Goal: Task Accomplishment & Management: Complete application form

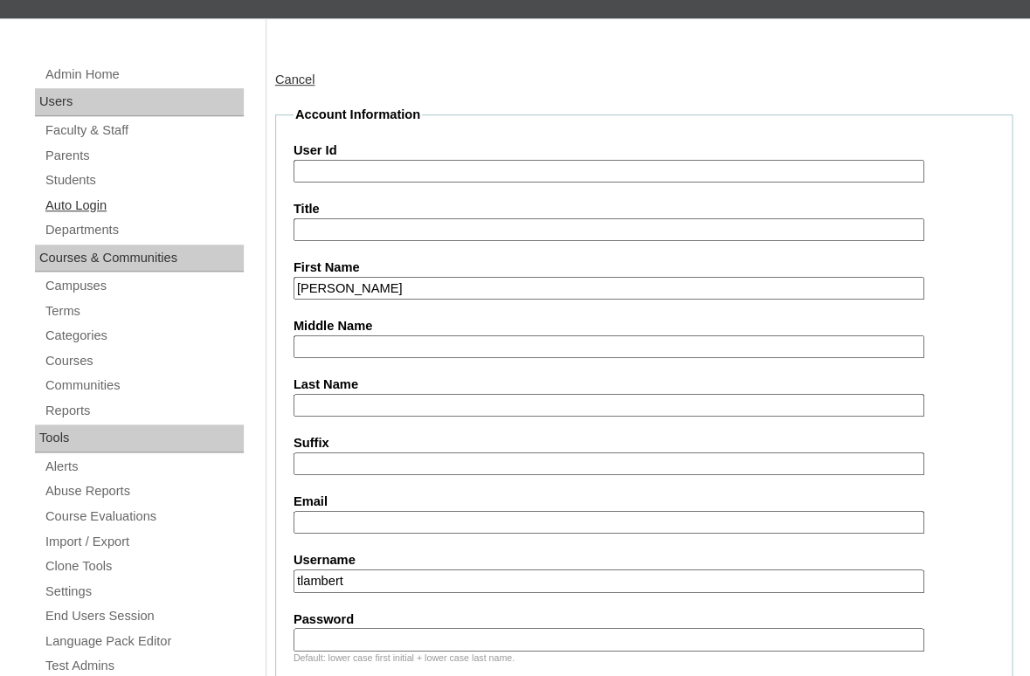
click at [76, 195] on link "Auto Login" at bounding box center [144, 206] width 200 height 22
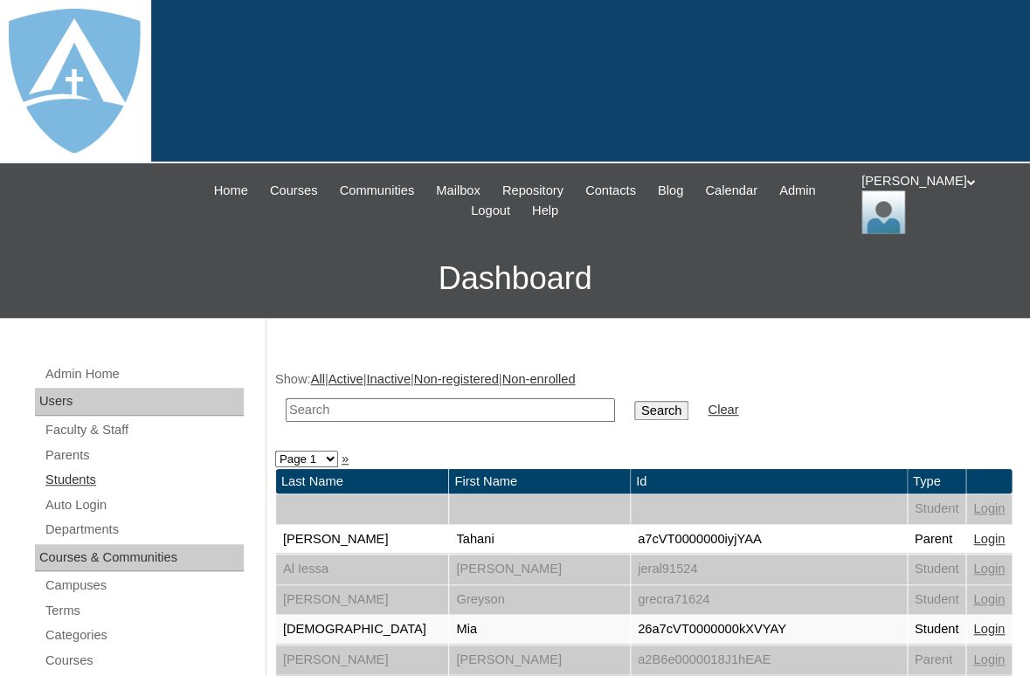
click at [73, 480] on link "Students" at bounding box center [144, 480] width 200 height 22
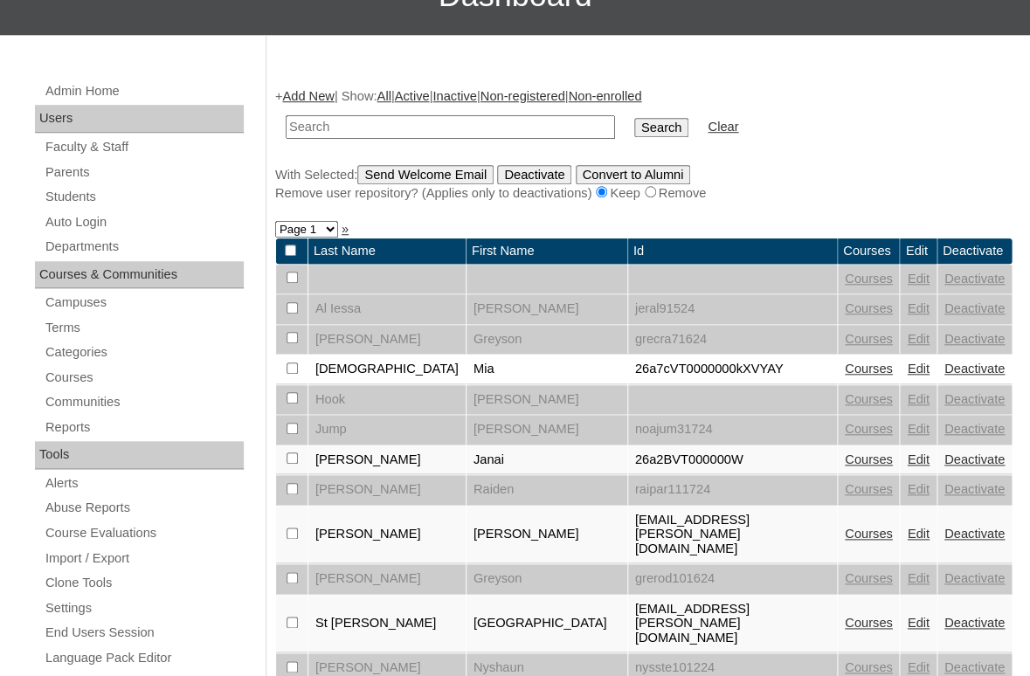
scroll to position [346, 0]
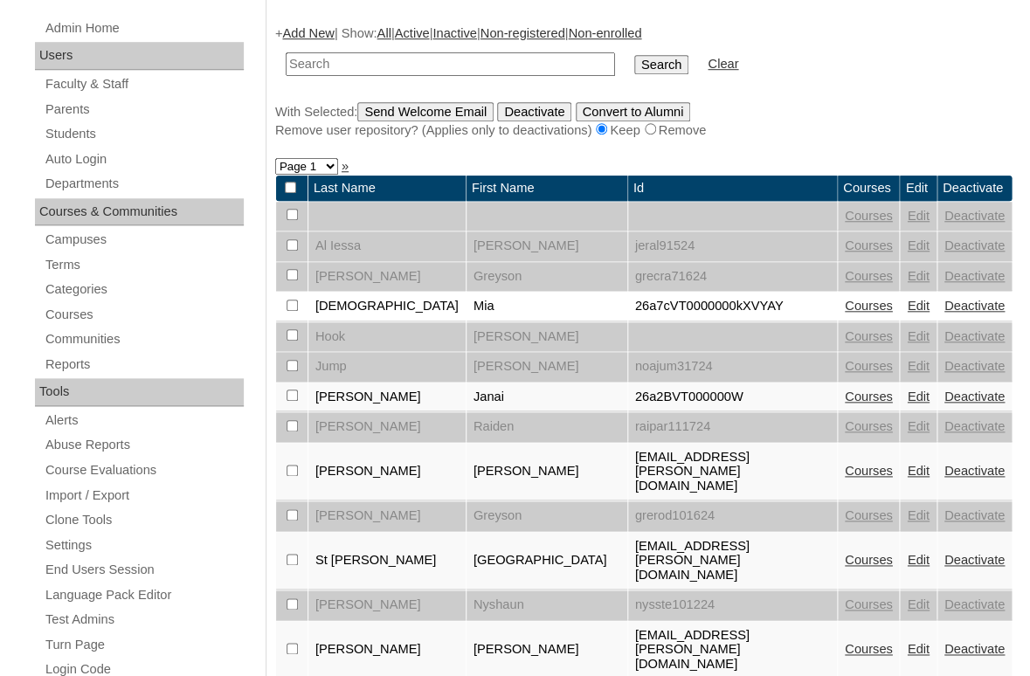
click at [306, 27] on link "Add New" at bounding box center [308, 33] width 52 height 14
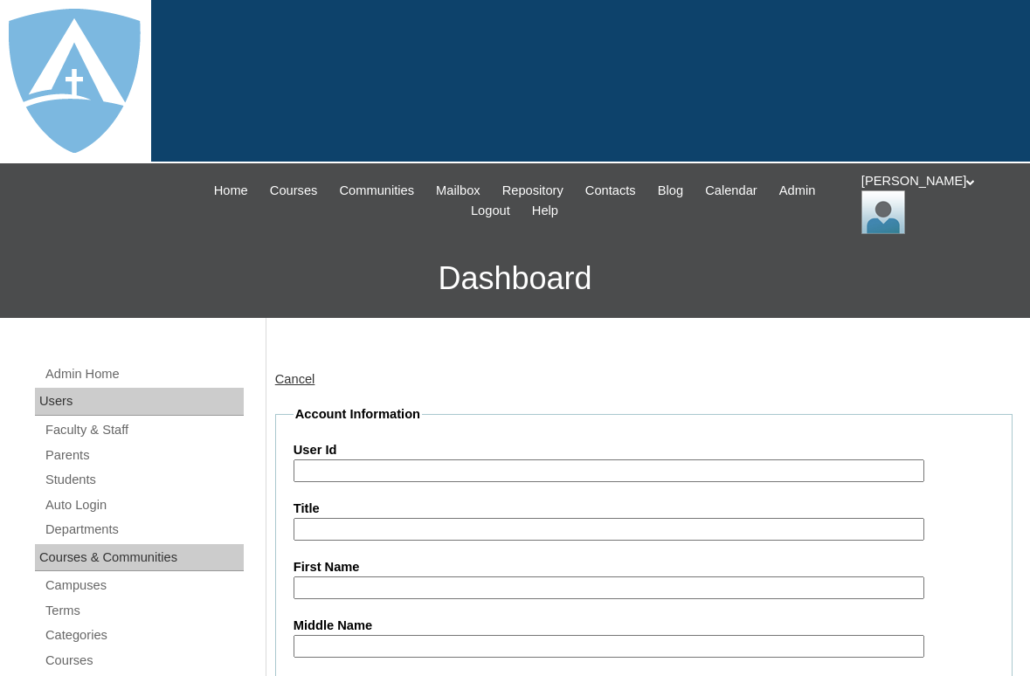
scroll to position [285, 0]
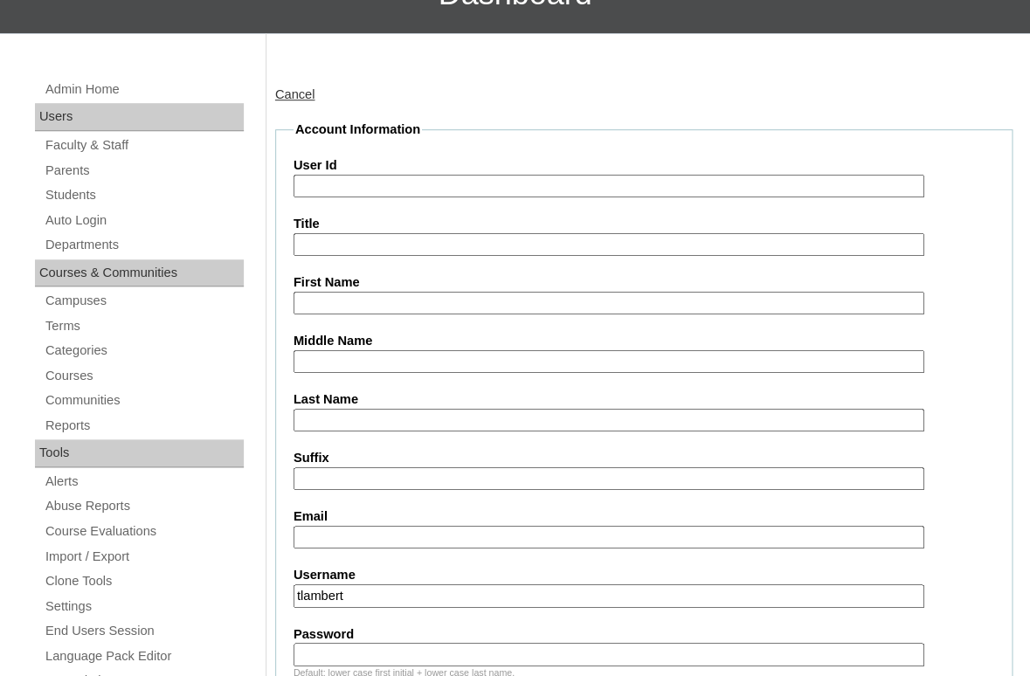
click at [377, 299] on input "First Name" at bounding box center [609, 304] width 631 height 24
paste input "Bella Vancura"
drag, startPoint x: 331, startPoint y: 301, endPoint x: 466, endPoint y: 296, distance: 135.5
click at [466, 296] on input "Bella Vancura" at bounding box center [609, 304] width 631 height 24
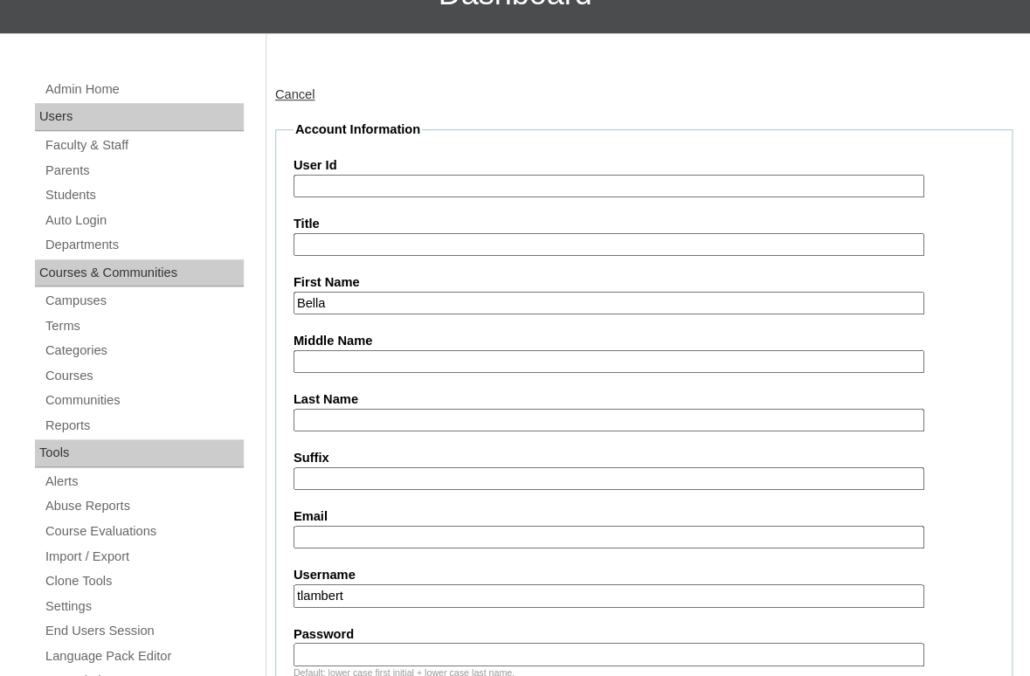
type input "Bella"
click at [394, 417] on input "Last Name" at bounding box center [609, 421] width 631 height 24
paste input "Vancura"
type input "Vancura"
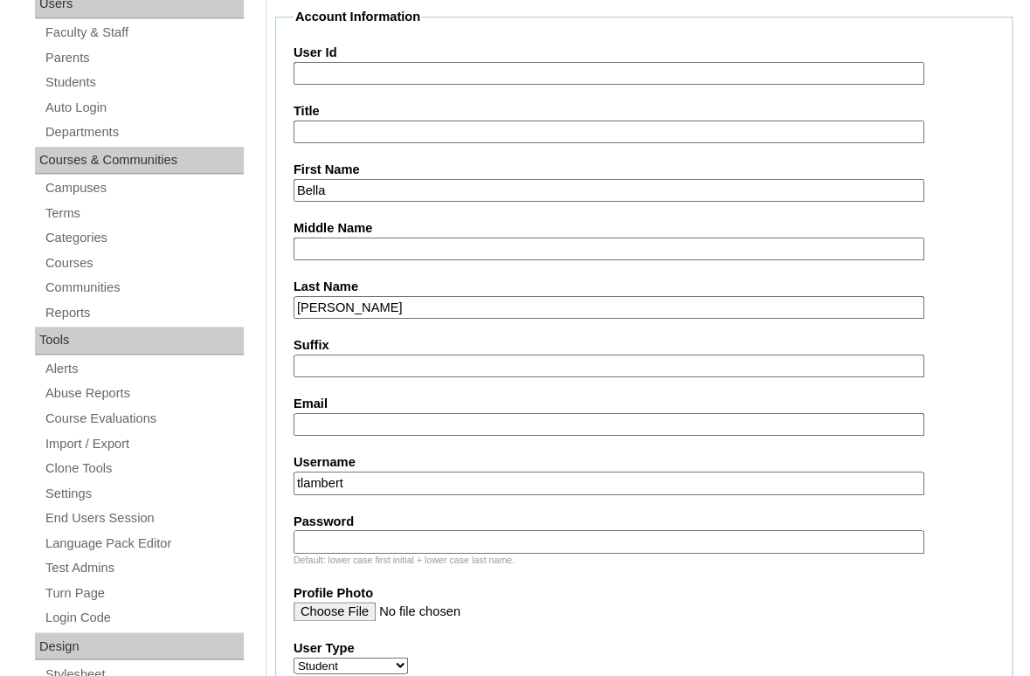
scroll to position [418, 0]
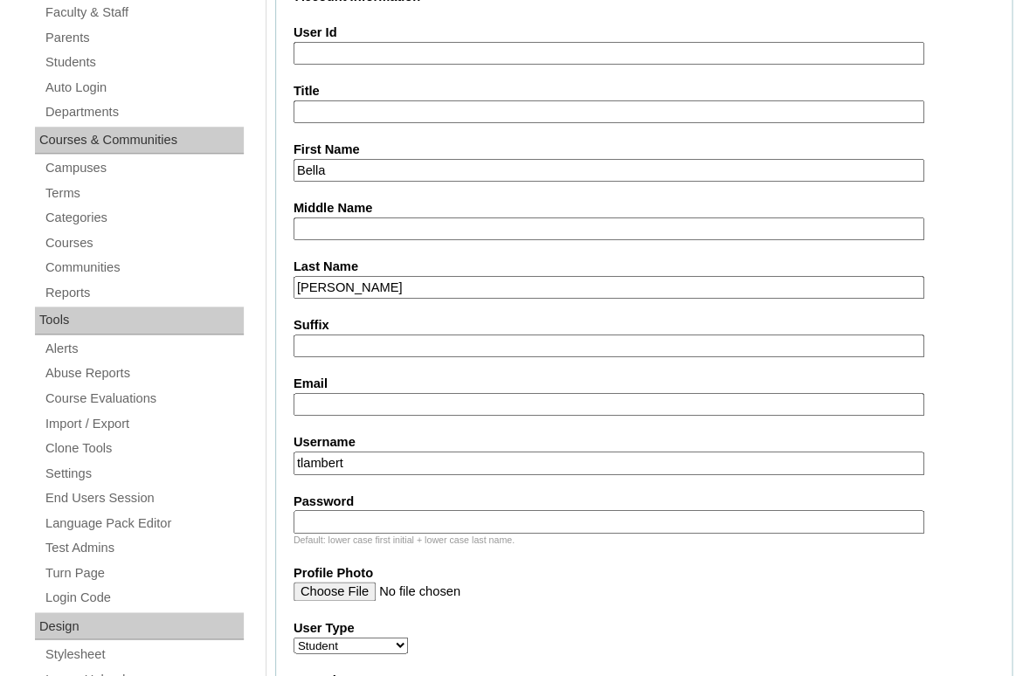
click at [385, 397] on input "Email" at bounding box center [609, 405] width 631 height 24
paste input "kvancura@reagan.com"
type input "kvancura@reagan.com"
click at [390, 463] on input "tlambert" at bounding box center [609, 464] width 631 height 24
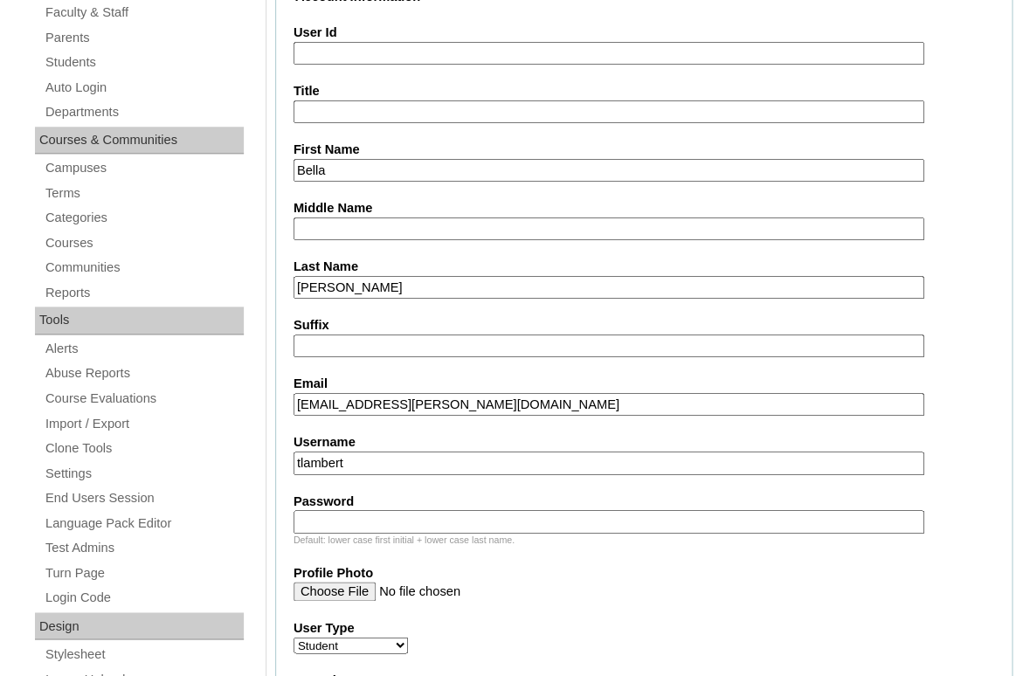
click at [390, 463] on input "tlambert" at bounding box center [609, 464] width 631 height 24
paste input "bella.vancura@enlightiumstudent.com"
type input "bella.vancura@enlightiumstudent.com"
click at [372, 510] on input "Password" at bounding box center [609, 522] width 631 height 24
paste input "bella.vancura@enlightiumstudent.com"
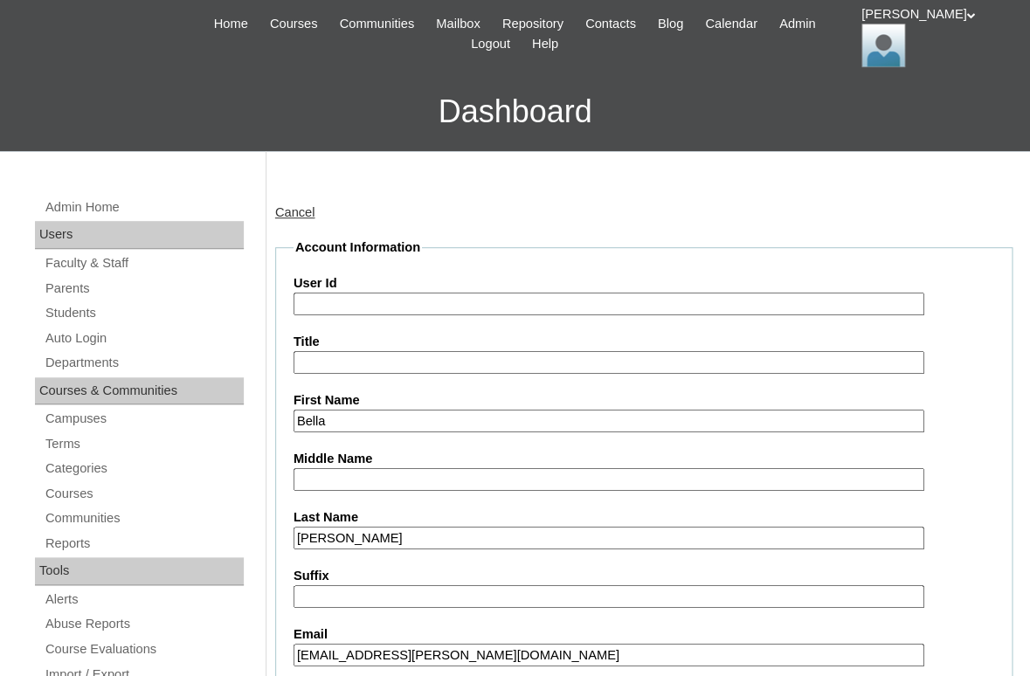
scroll to position [109, 0]
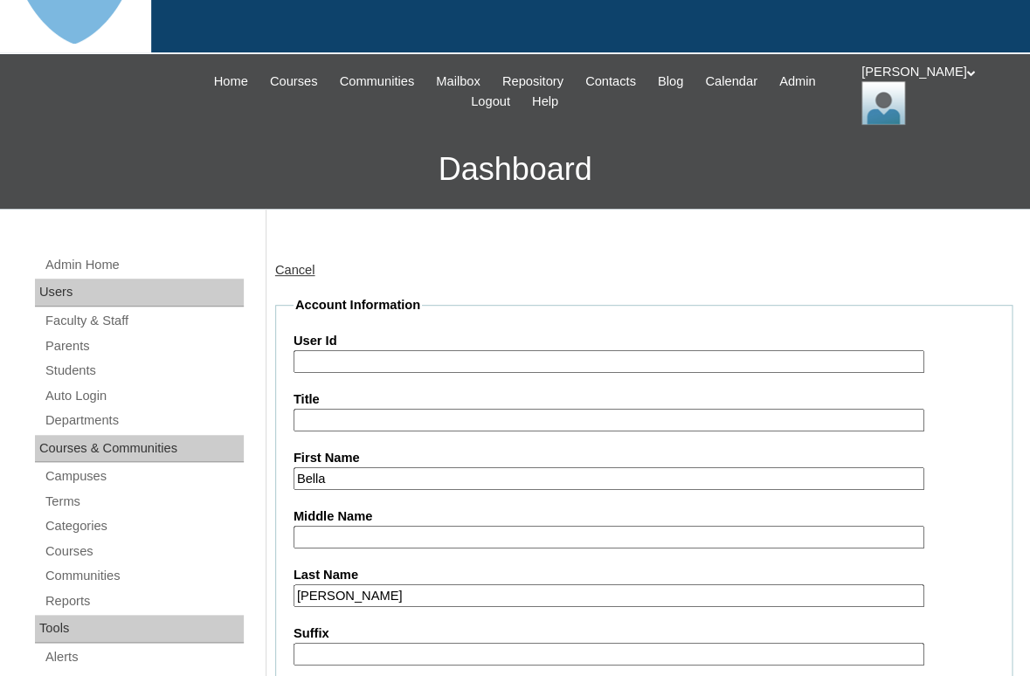
type input "bella.vancura@enlightiumstudent.com"
click at [375, 357] on input "User Id" at bounding box center [609, 362] width 631 height 24
paste input "bella.vancura@enlightiumstudent.com"
type input "26bella.vancura@enlightiumstudent.com"
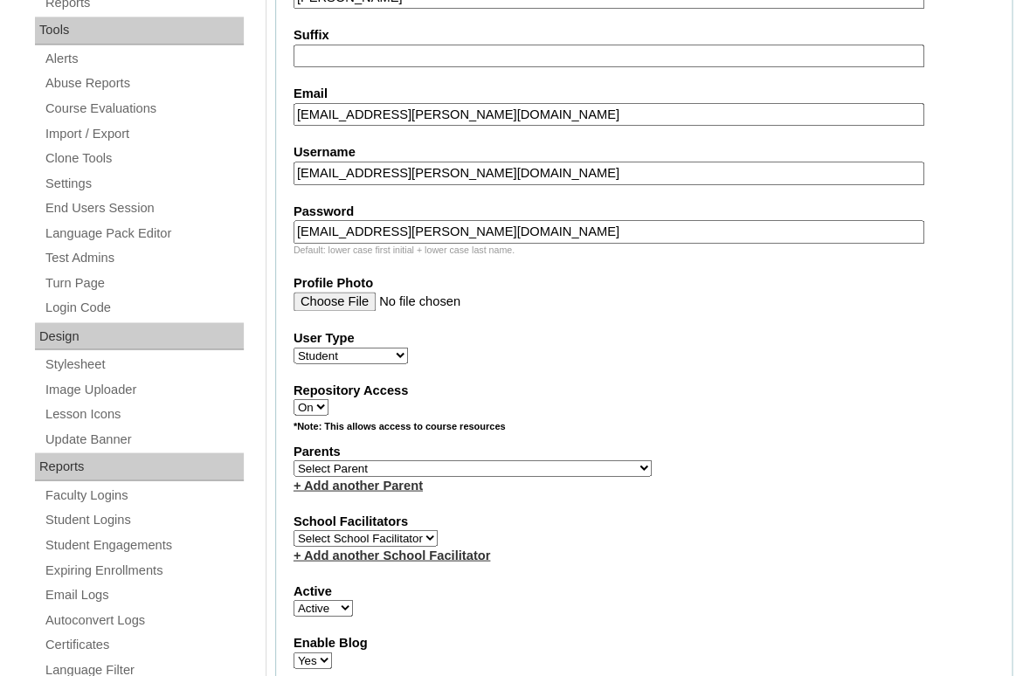
scroll to position [721, 0]
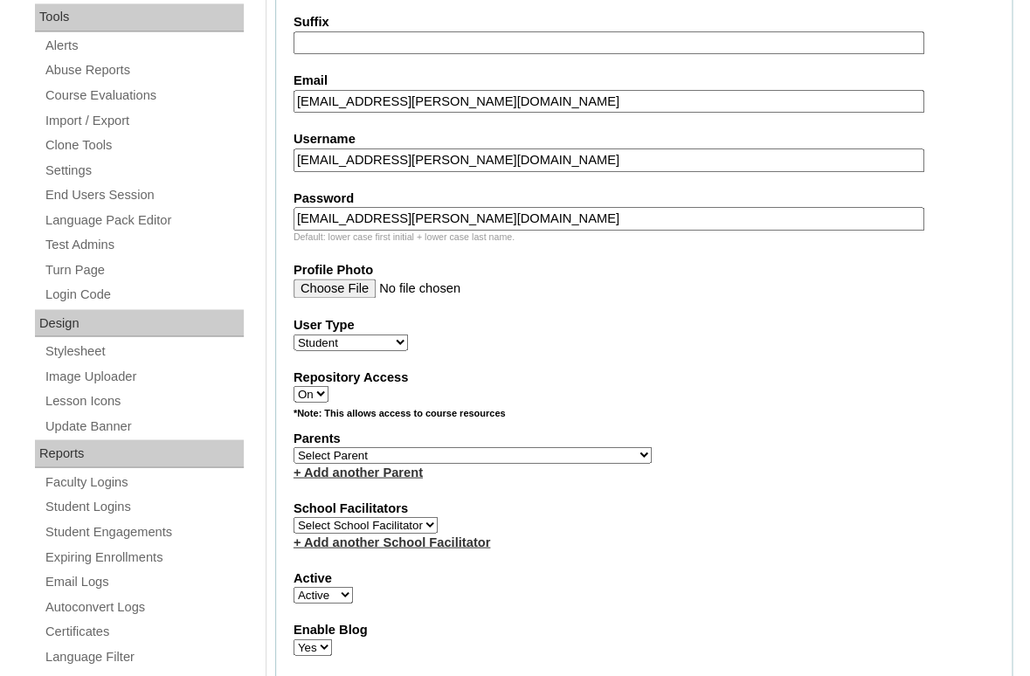
click at [294, 446] on select "Select Parent Abbas, Tahani Garcia, Rosa Kaneko, Chad Labourdette, Jessica Nich…" at bounding box center [473, 454] width 358 height 17
select select "101648"
click option "Vancura, Kenneth" at bounding box center [0, 0] width 0 height 0
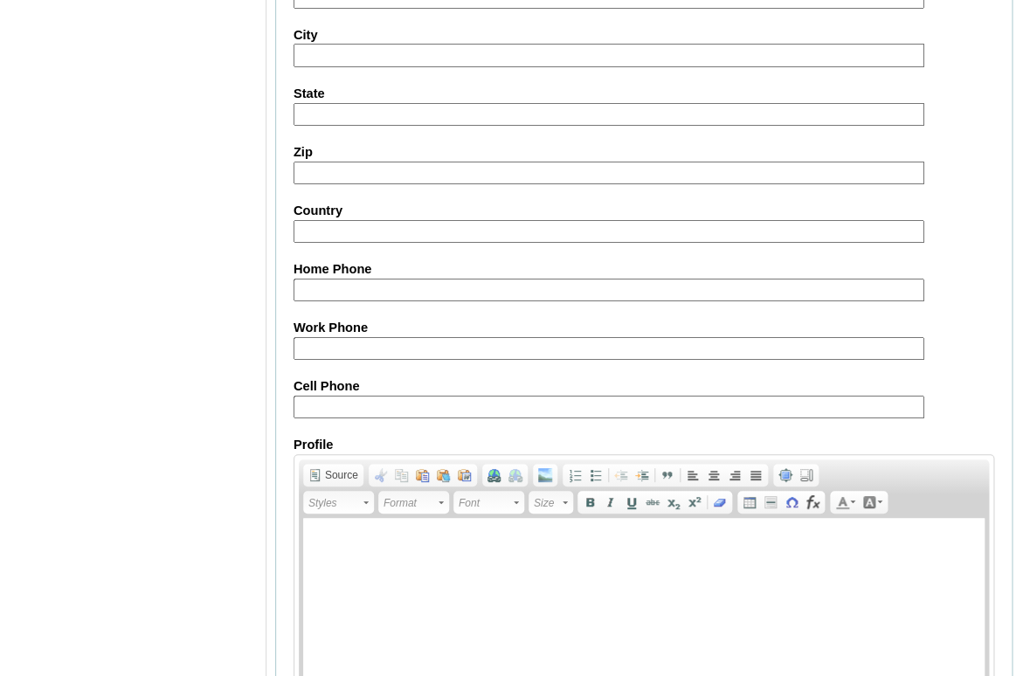
scroll to position [2120, 0]
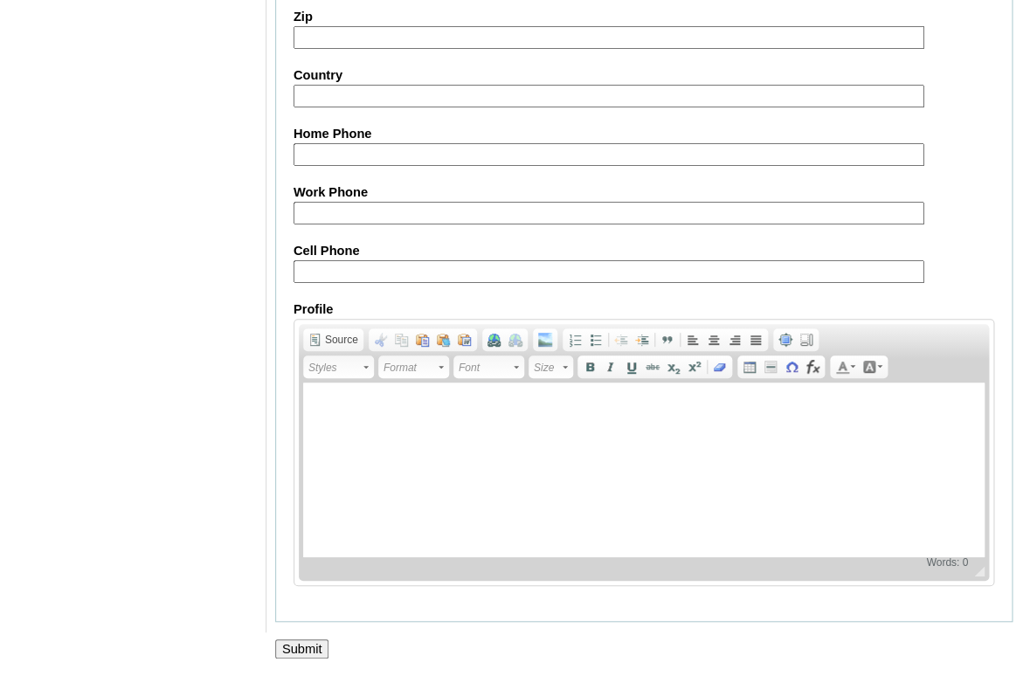
click at [287, 643] on input "Submit" at bounding box center [302, 648] width 54 height 19
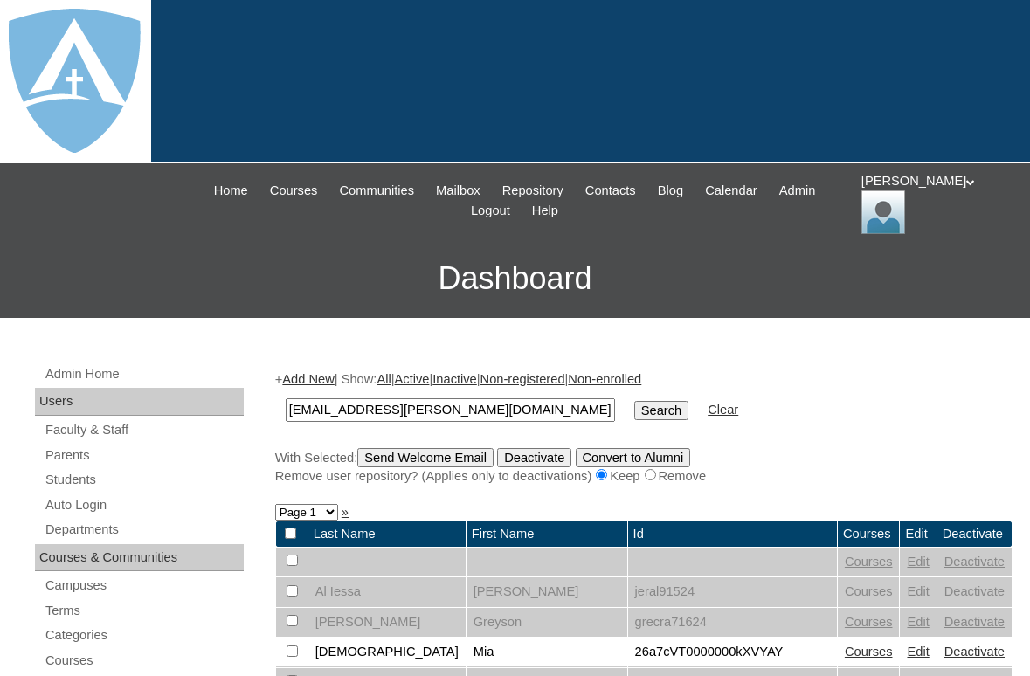
type input "[EMAIL_ADDRESS][PERSON_NAME][DOMAIN_NAME]"
click at [634, 401] on input "Search" at bounding box center [661, 410] width 54 height 19
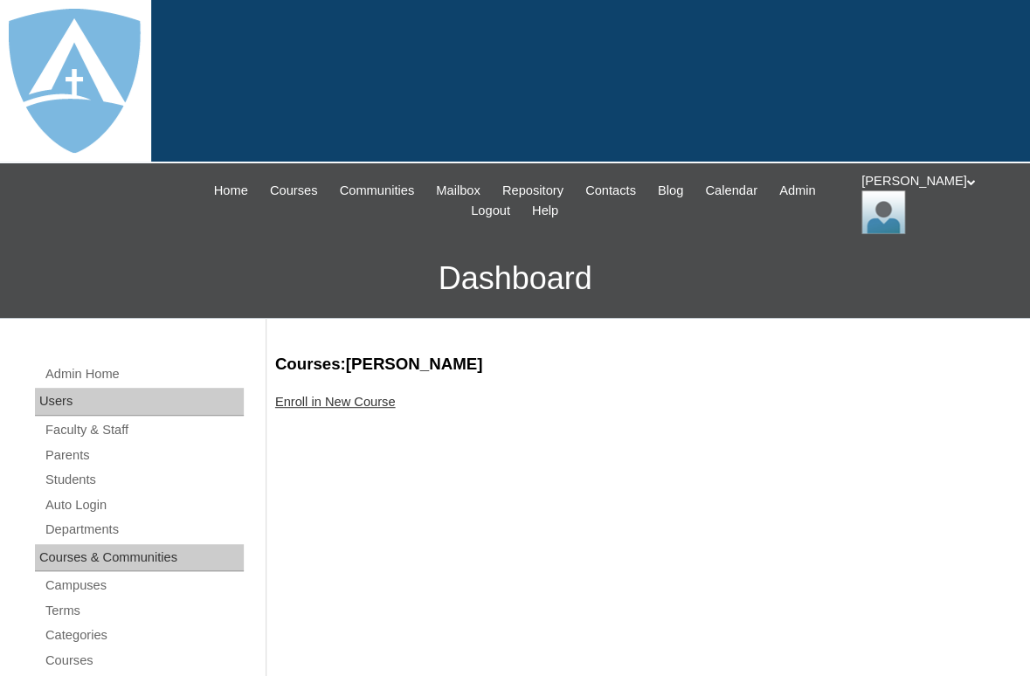
click at [349, 399] on link "Enroll in New Course" at bounding box center [335, 402] width 121 height 14
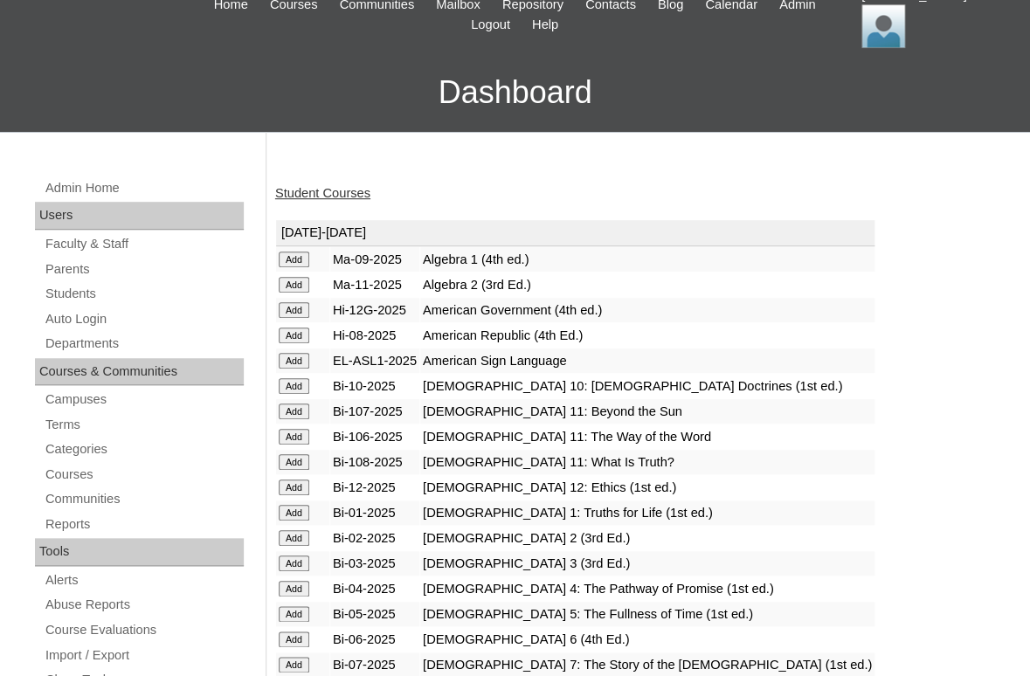
scroll to position [194, 0]
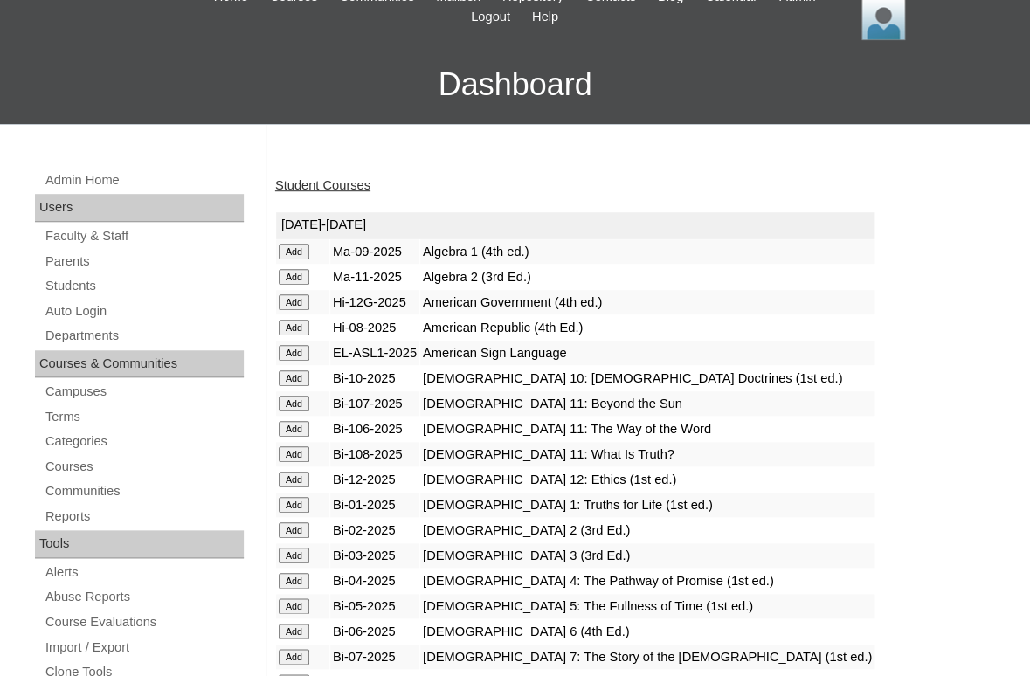
click at [298, 537] on input "Add" at bounding box center [294, 530] width 31 height 16
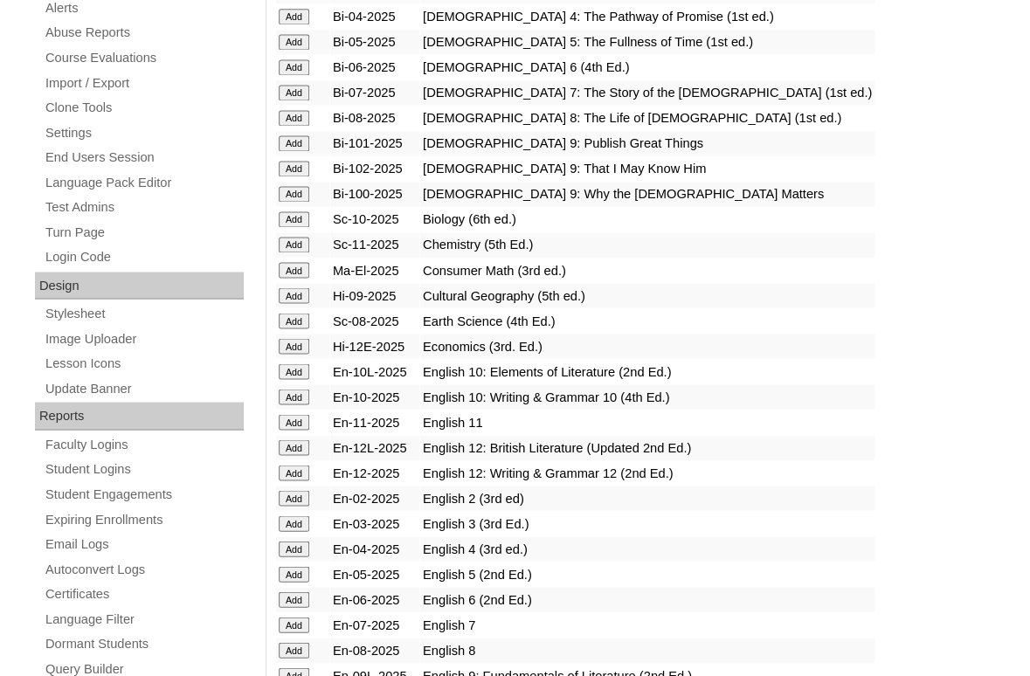
scroll to position [778, 0]
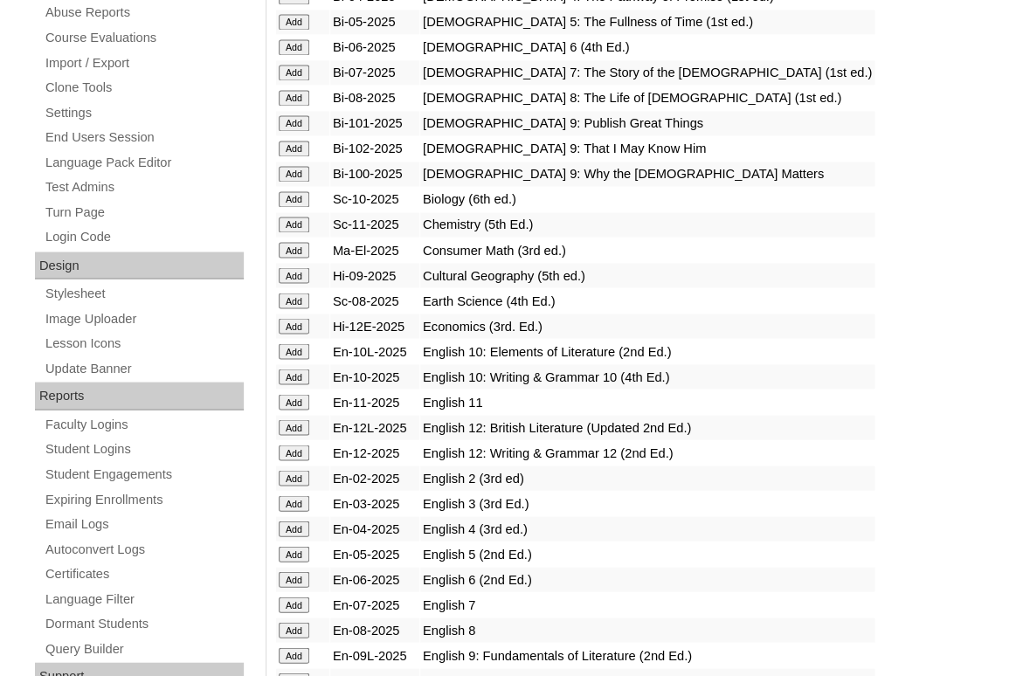
click at [290, 486] on input "Add" at bounding box center [294, 478] width 31 height 16
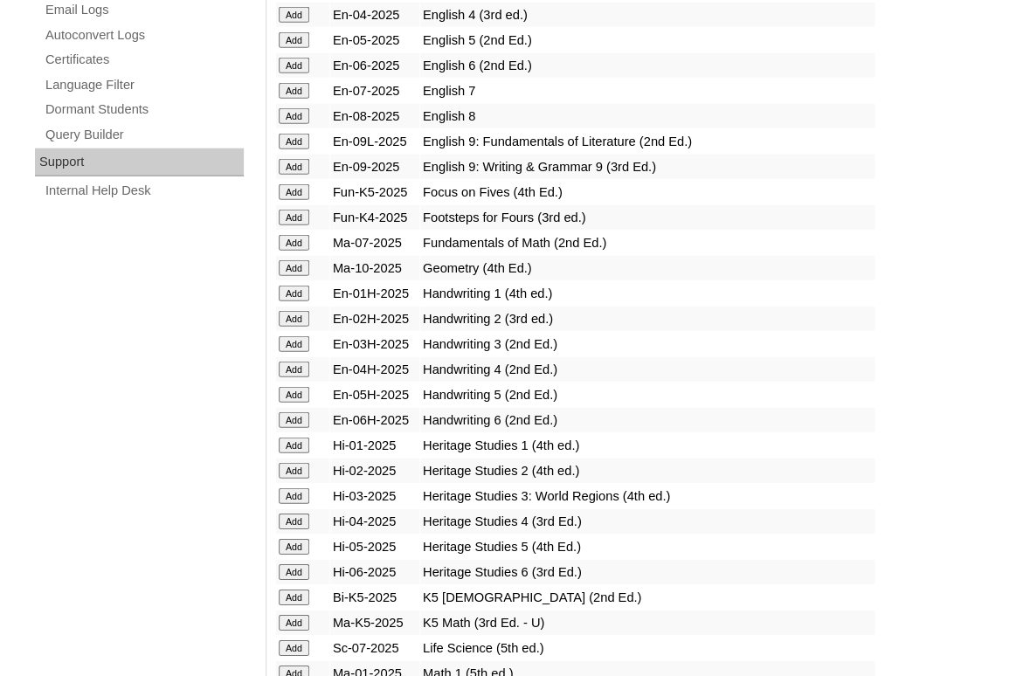
scroll to position [1369, 0]
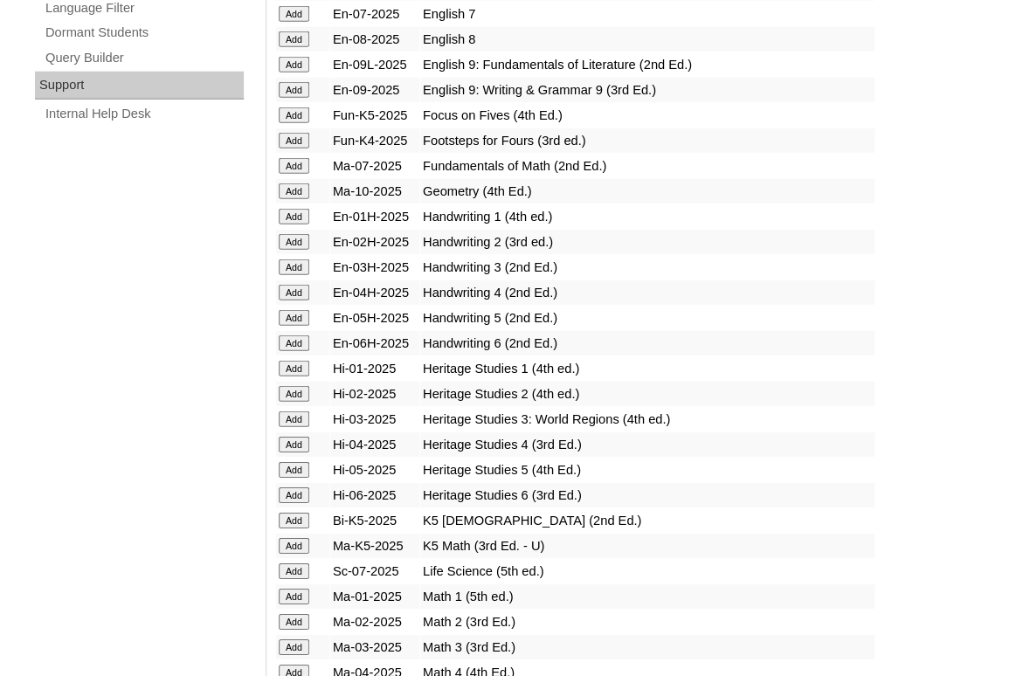
click at [295, 402] on input "Add" at bounding box center [294, 394] width 31 height 16
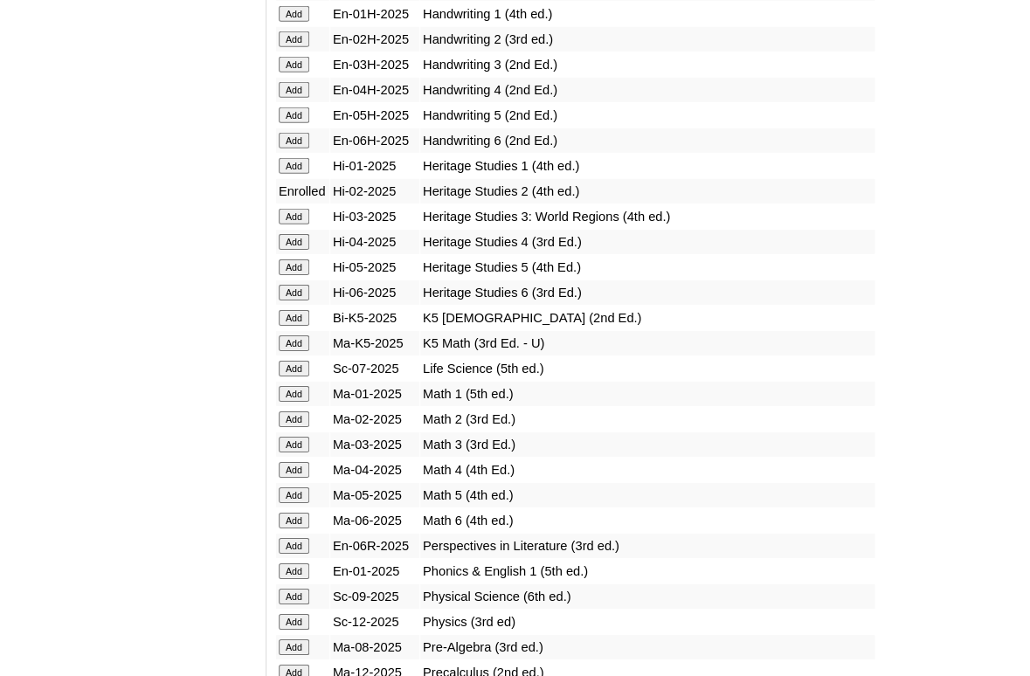
scroll to position [1577, 0]
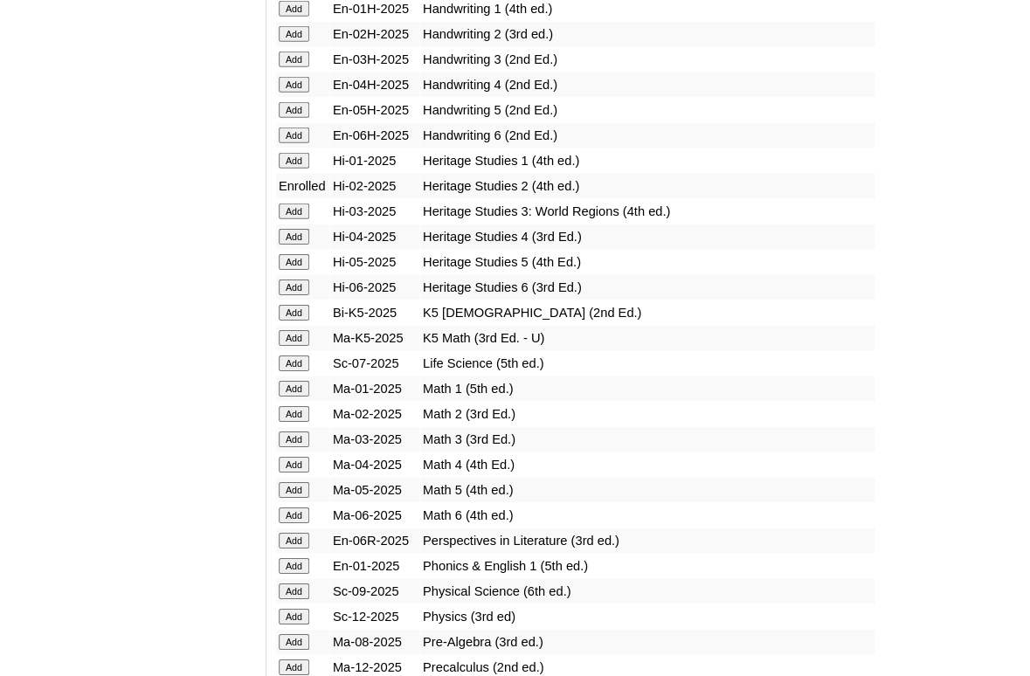
click at [292, 422] on input "Add" at bounding box center [294, 414] width 31 height 16
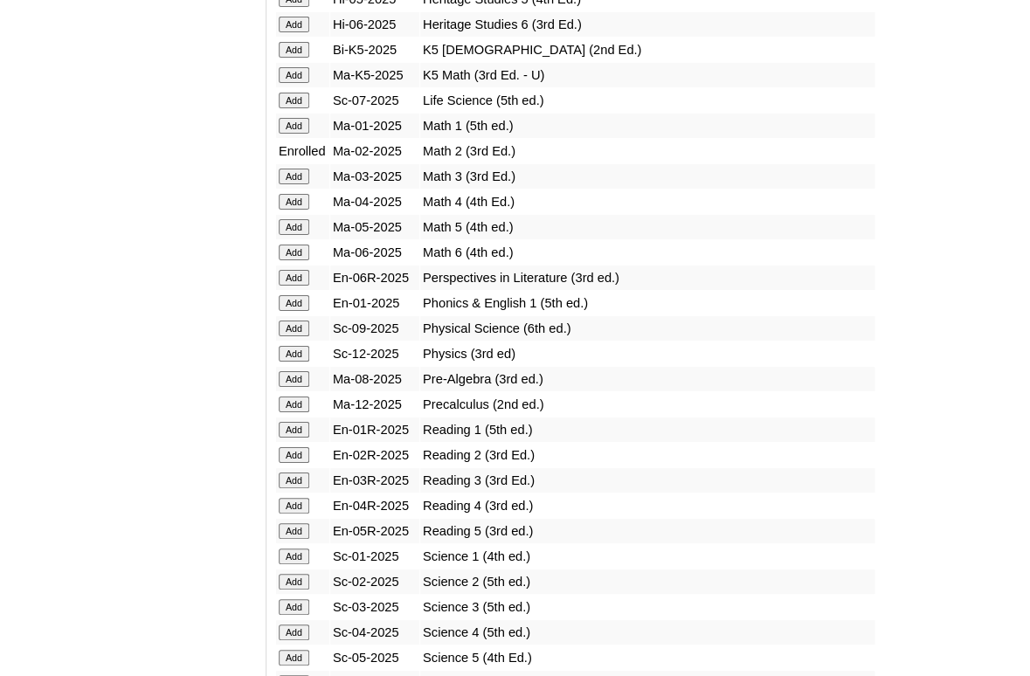
scroll to position [1874, 0]
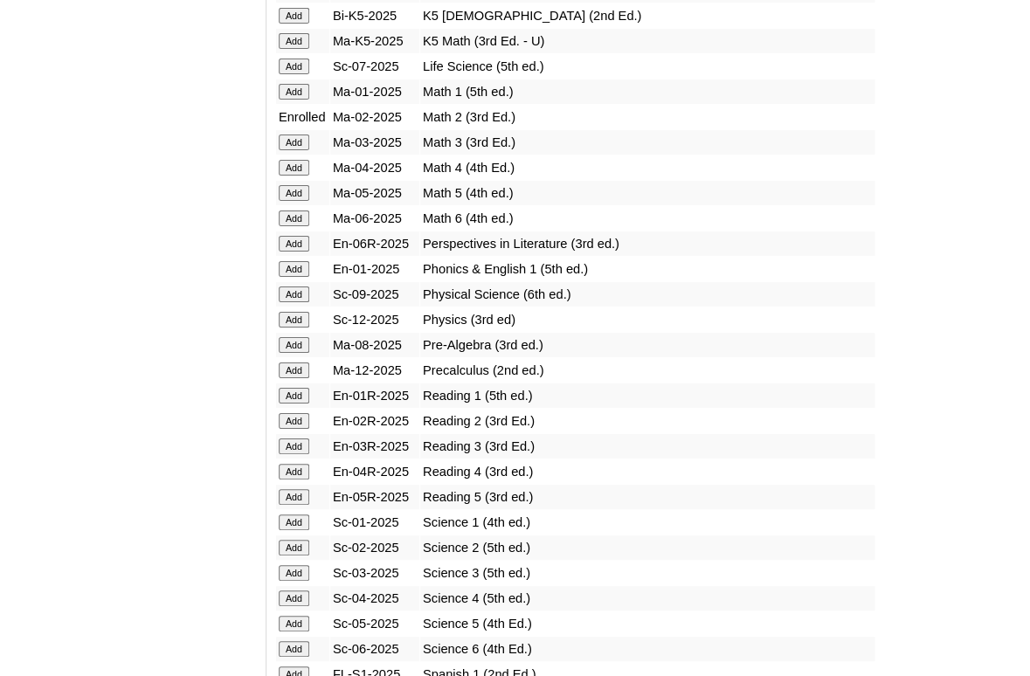
click at [292, 429] on input "Add" at bounding box center [294, 421] width 31 height 16
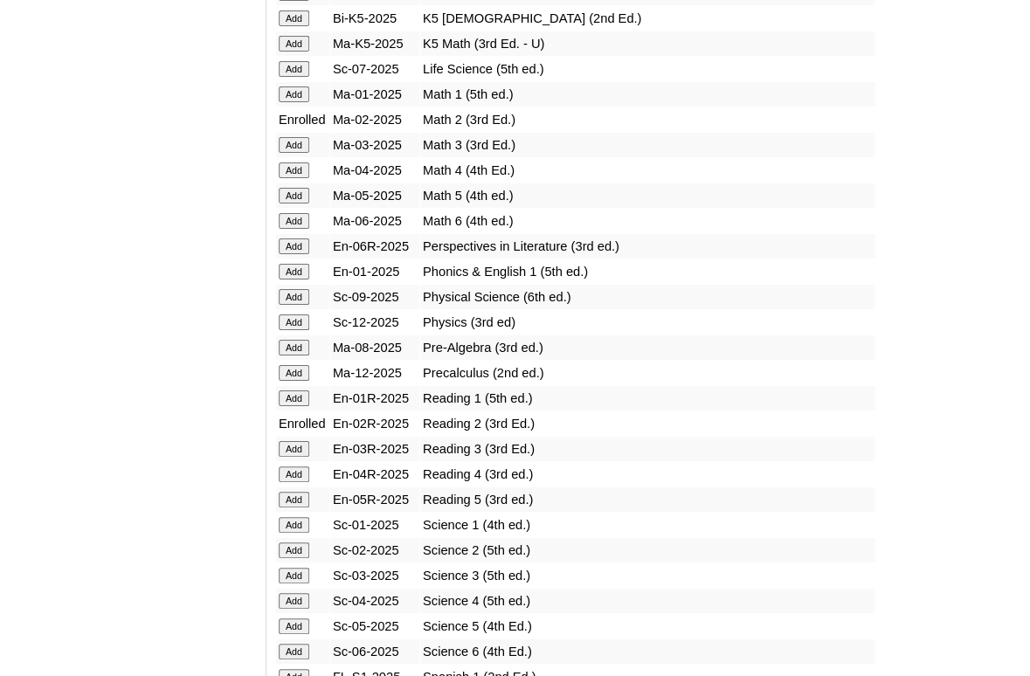
scroll to position [1874, 0]
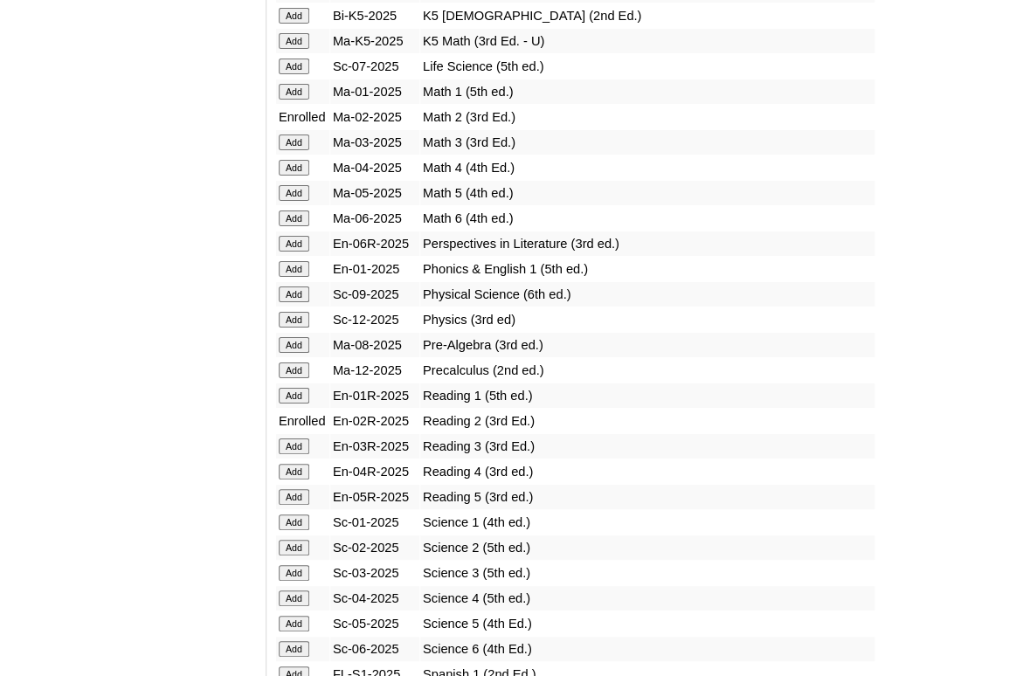
click at [290, 556] on input "Add" at bounding box center [294, 548] width 31 height 16
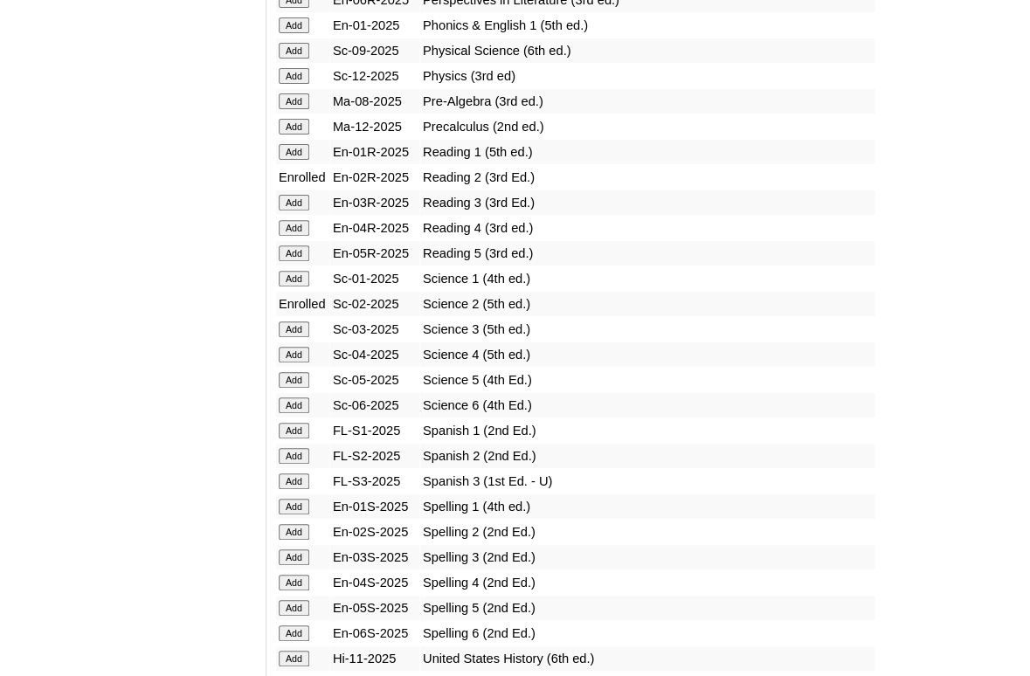
scroll to position [2119, 0]
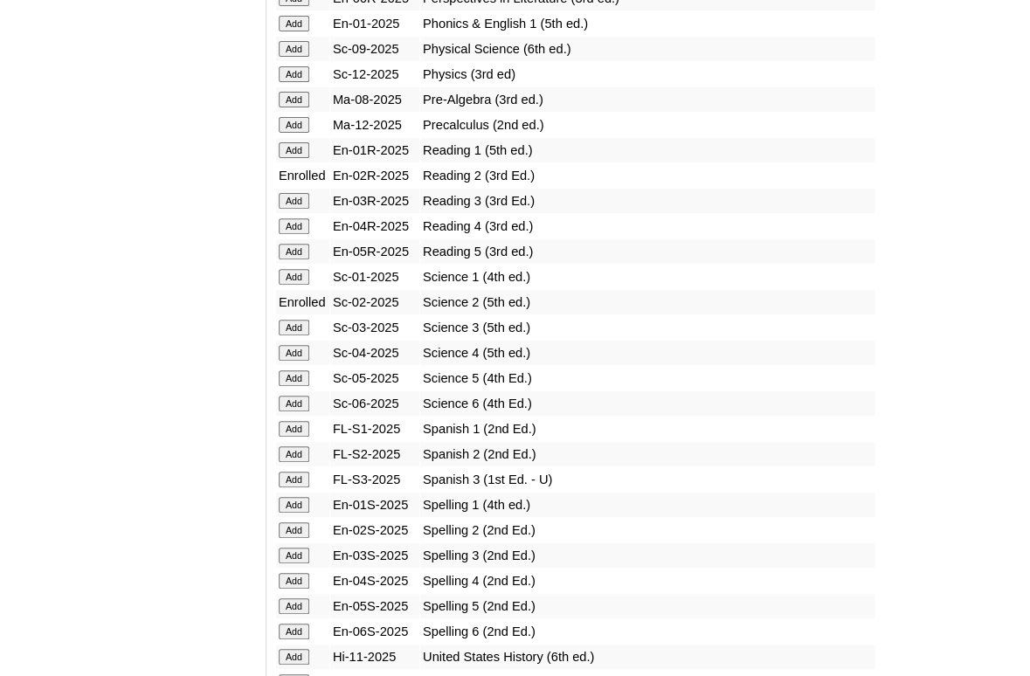
click at [287, 538] on input "Add" at bounding box center [294, 530] width 31 height 16
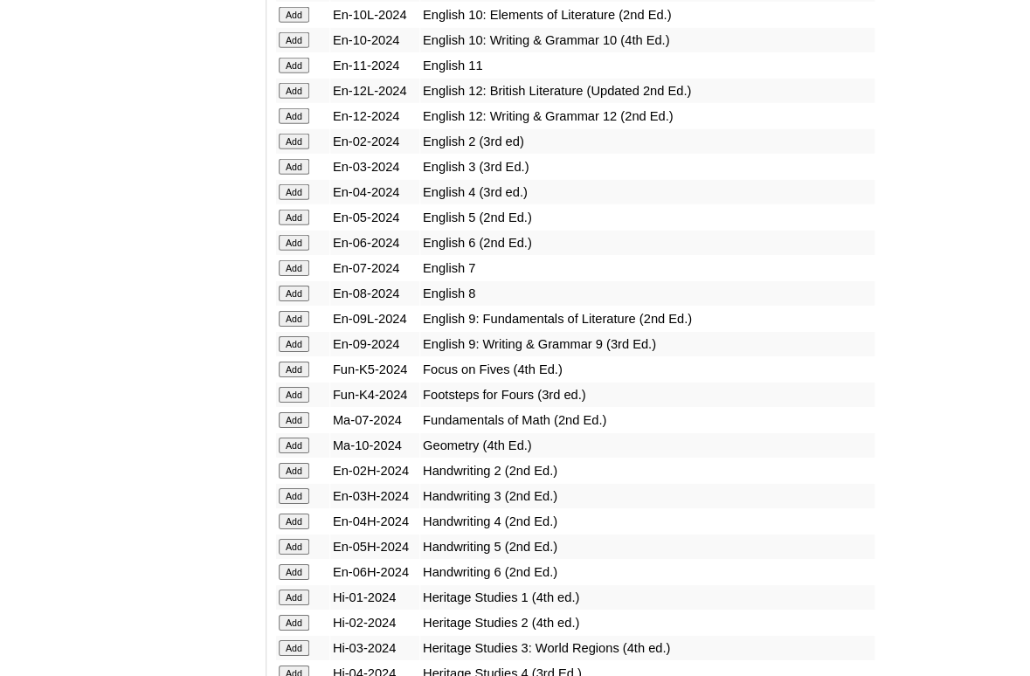
scroll to position [3599, 0]
click at [299, 478] on input "Add" at bounding box center [294, 470] width 31 height 16
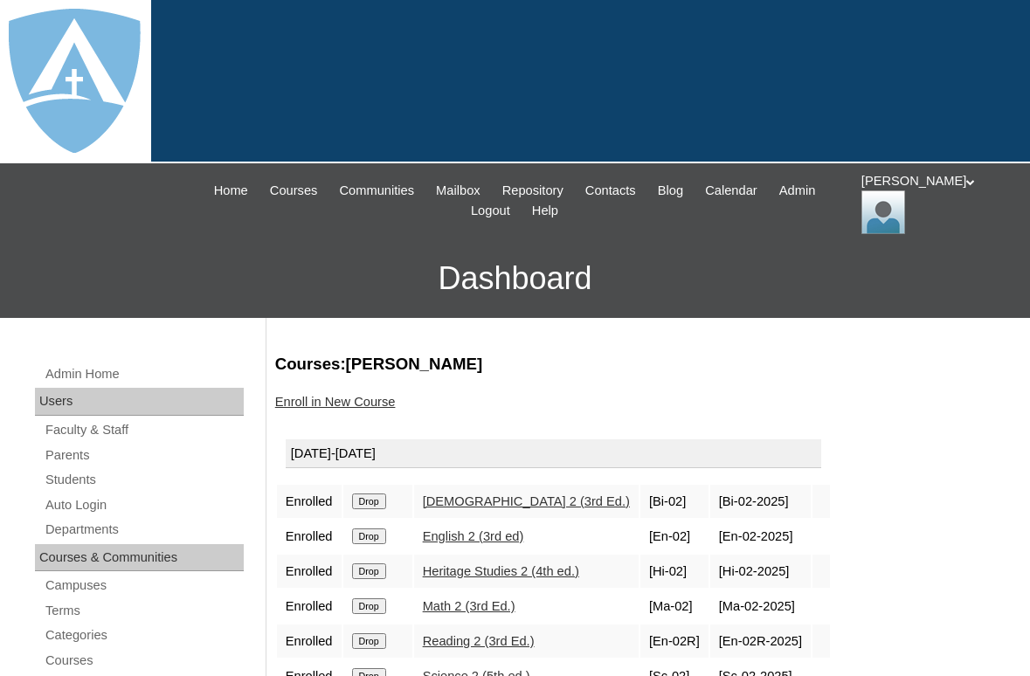
scroll to position [236, 0]
